Goal: Navigation & Orientation: Understand site structure

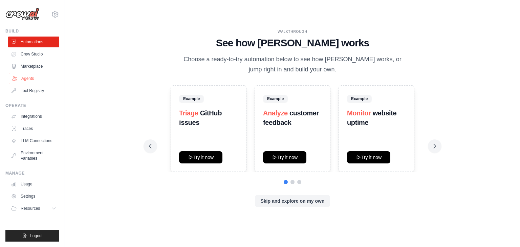
click at [31, 75] on link "Agents" at bounding box center [34, 78] width 51 height 11
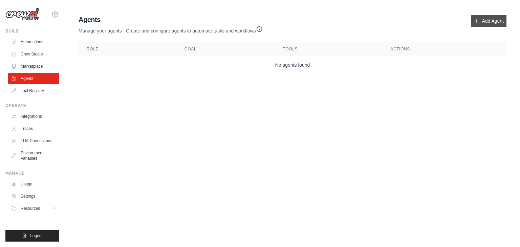
click at [485, 20] on link "Add Agent" at bounding box center [489, 21] width 36 height 12
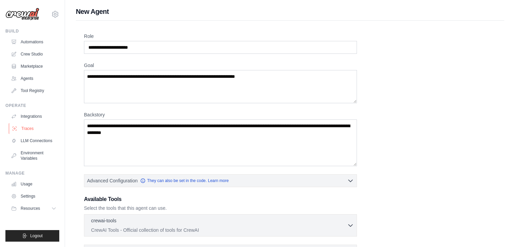
click at [30, 128] on link "Traces" at bounding box center [34, 128] width 51 height 11
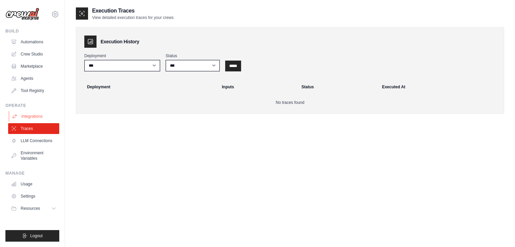
click at [47, 118] on link "Integrations" at bounding box center [34, 116] width 51 height 11
